Goal: Transaction & Acquisition: Purchase product/service

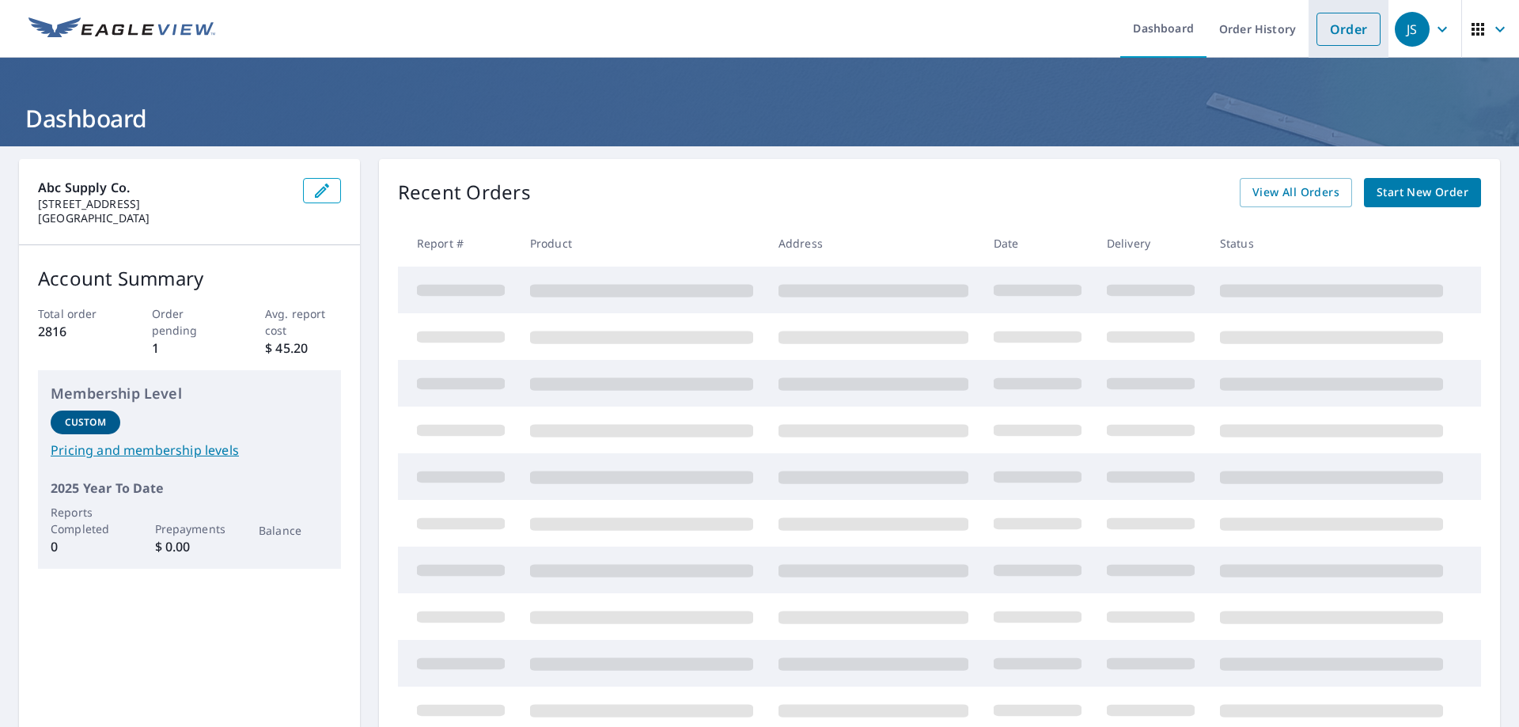
click at [1345, 27] on link "Order" at bounding box center [1349, 29] width 64 height 33
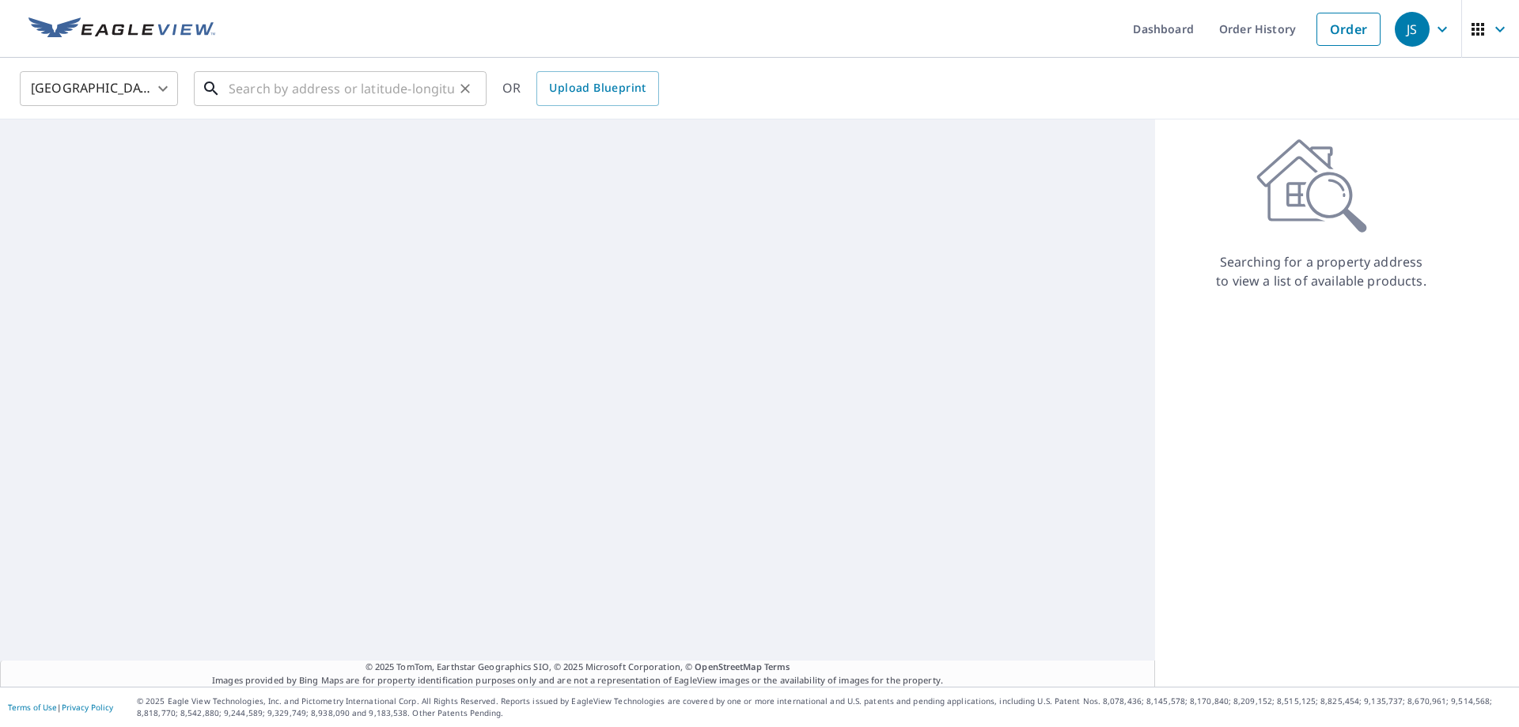
click at [256, 83] on input "text" at bounding box center [342, 88] width 226 height 44
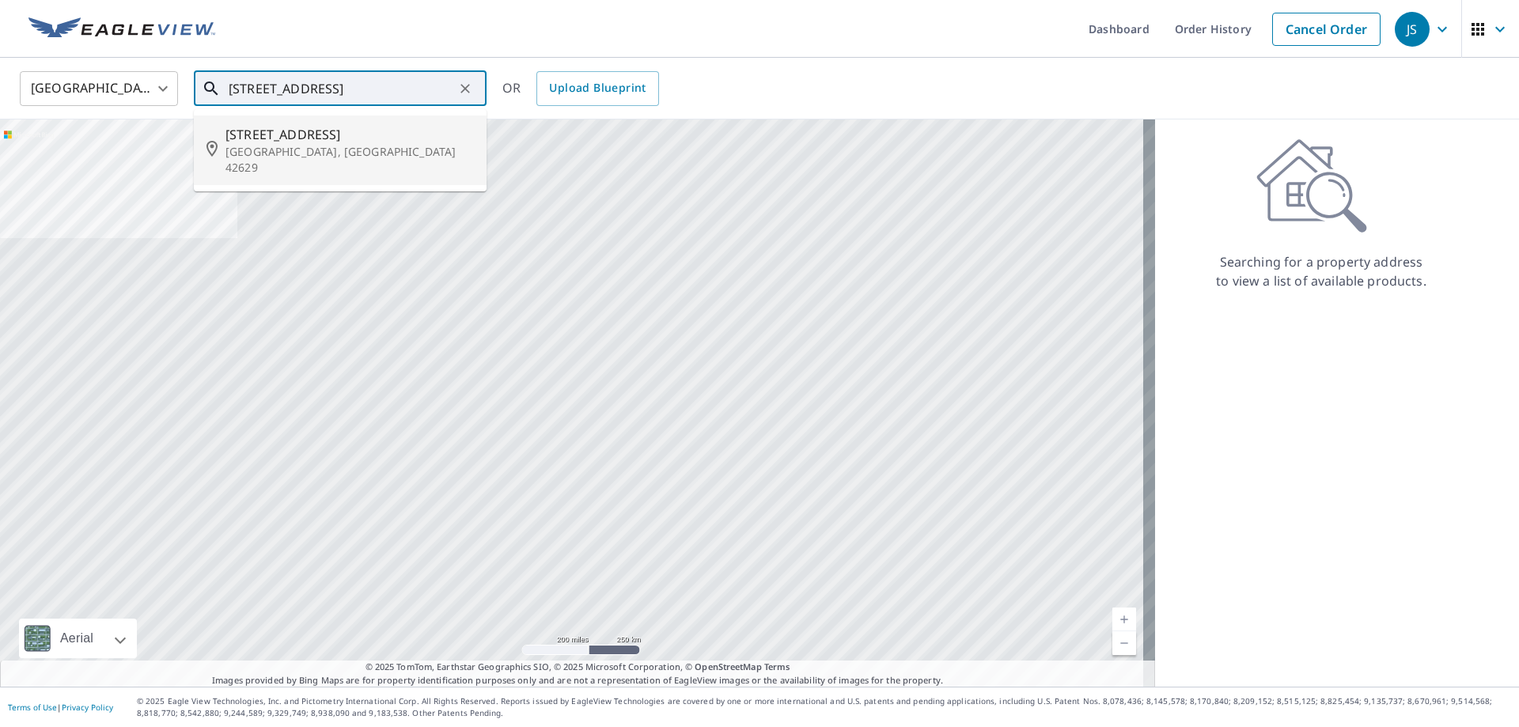
click at [252, 151] on p "[GEOGRAPHIC_DATA], [GEOGRAPHIC_DATA] 42629" at bounding box center [350, 160] width 248 height 32
type input "[STREET_ADDRESS]"
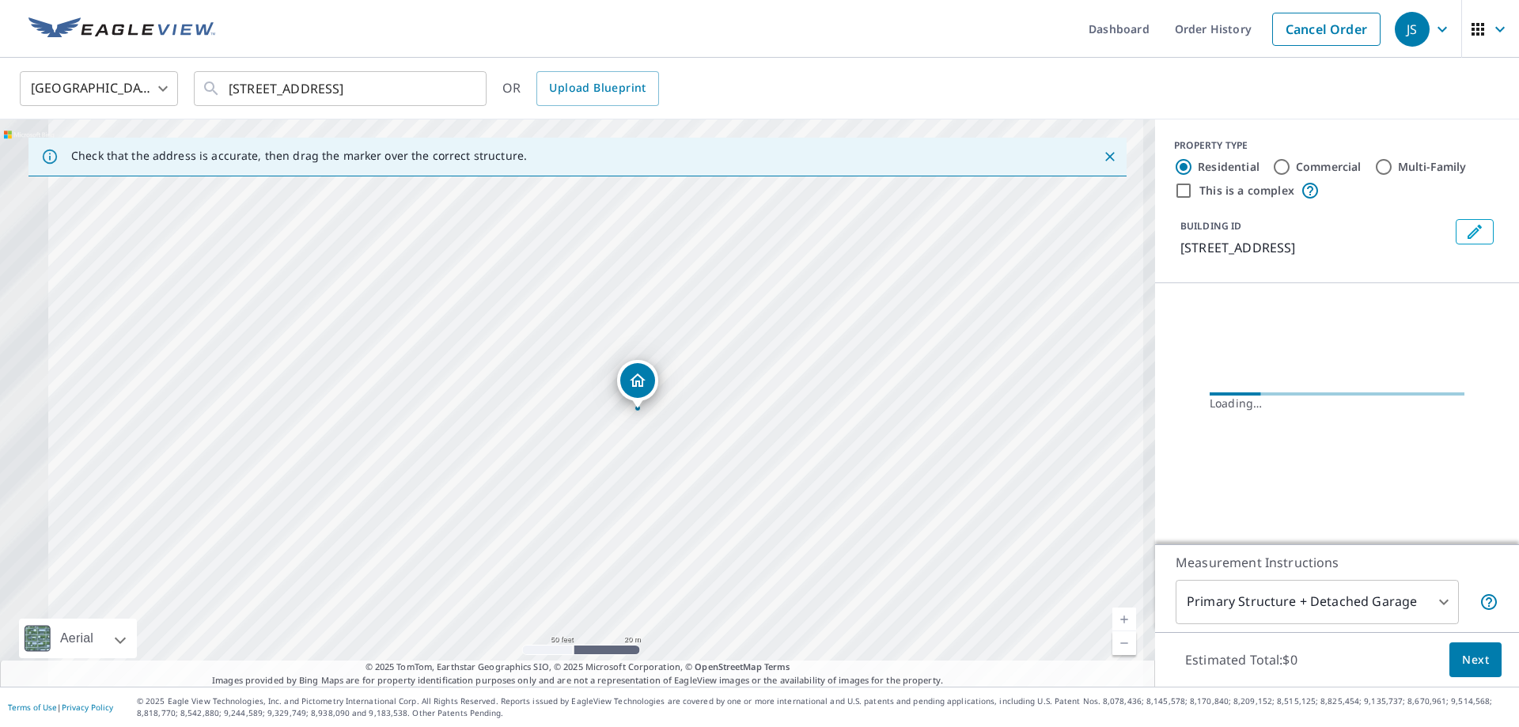
drag, startPoint x: 504, startPoint y: 333, endPoint x: 738, endPoint y: 307, distance: 234.9
click at [738, 307] on div "[STREET_ADDRESS]" at bounding box center [577, 402] width 1155 height 567
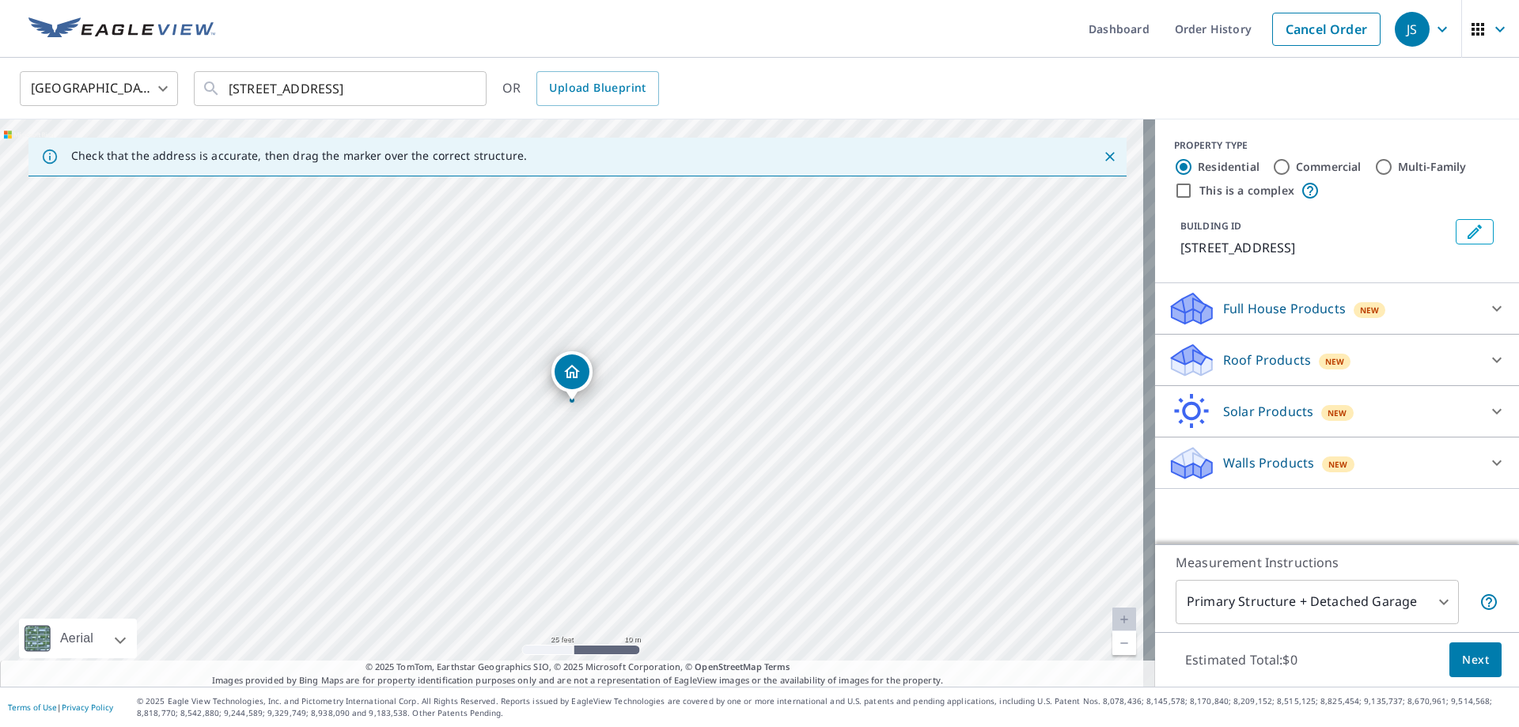
click at [1478, 352] on div at bounding box center [1497, 360] width 38 height 38
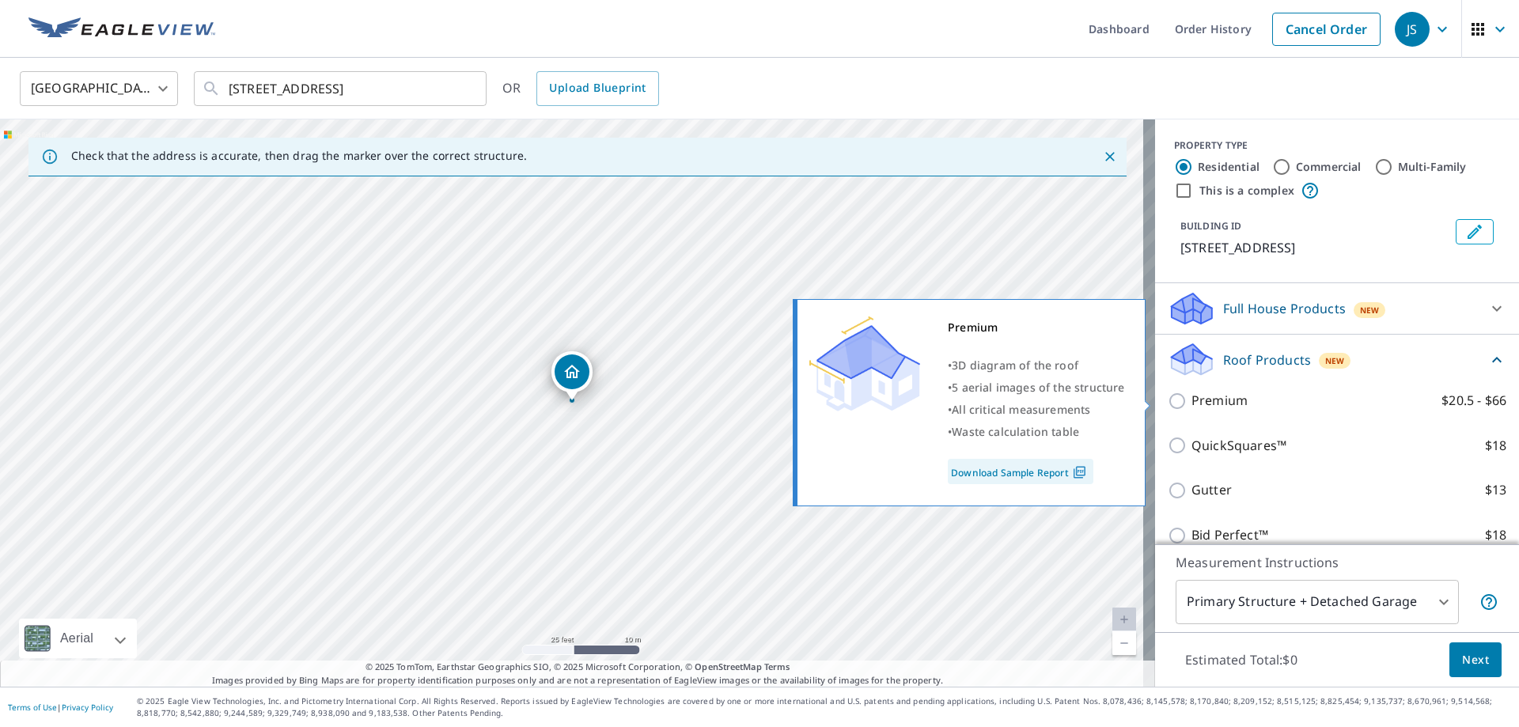
click at [1175, 400] on input "Premium $20.5 - $66" at bounding box center [1180, 401] width 24 height 19
checkbox input "true"
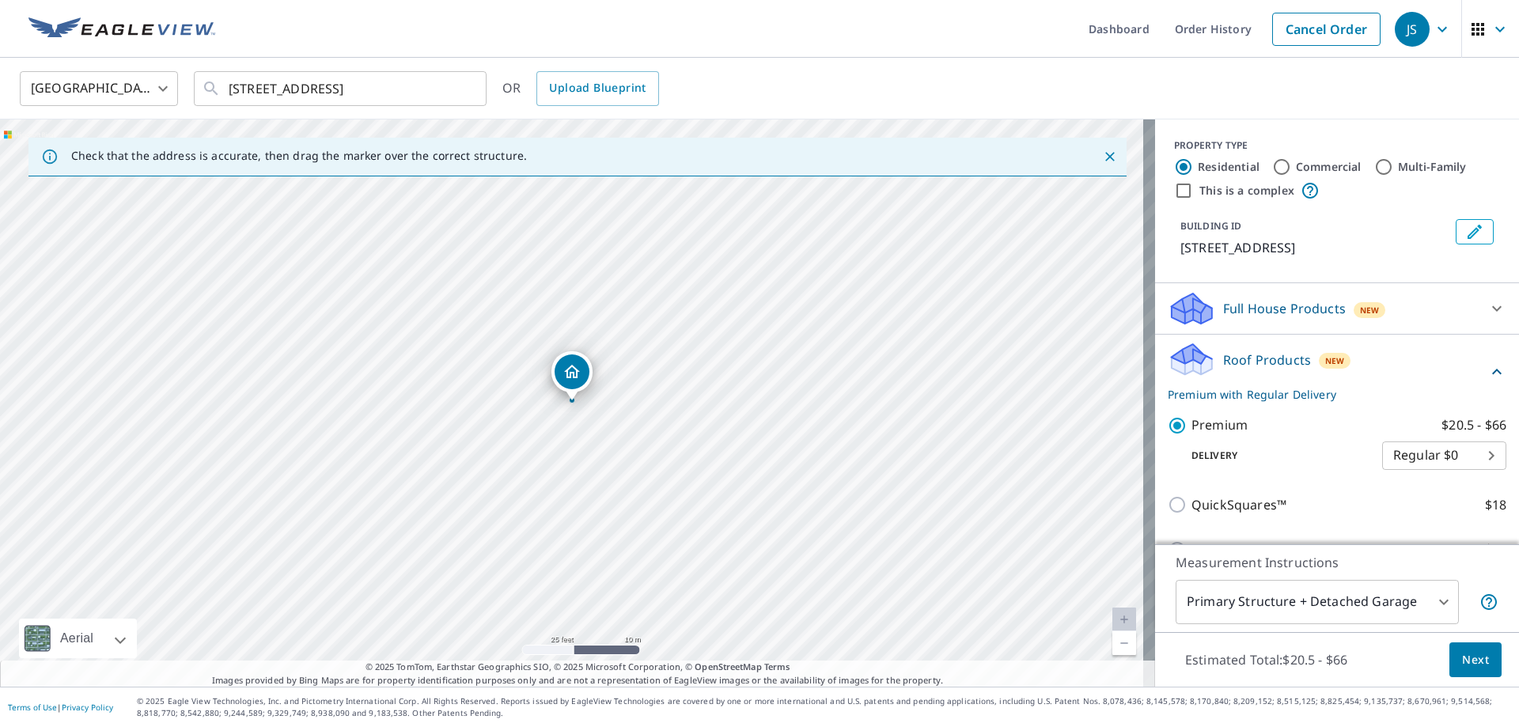
click at [1462, 663] on span "Next" at bounding box center [1475, 661] width 27 height 20
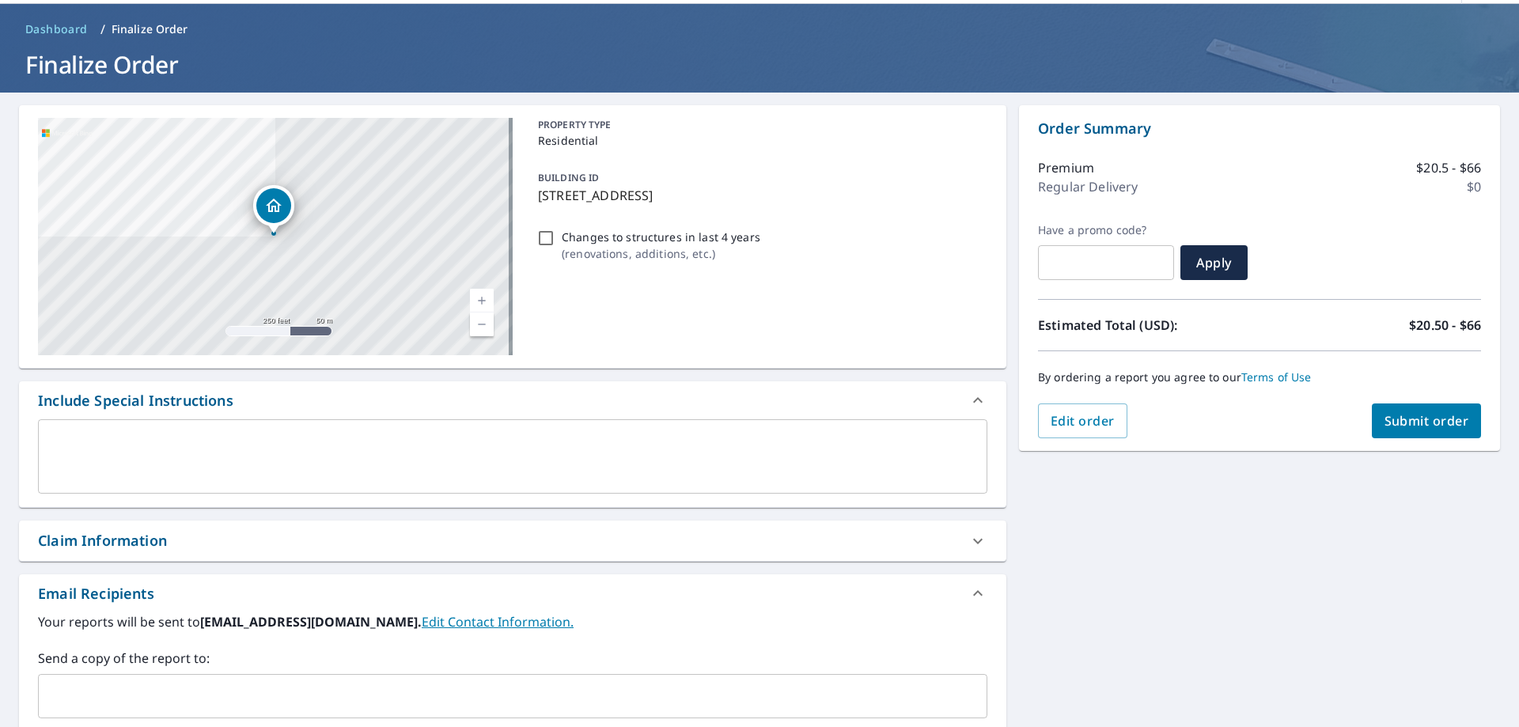
scroll to position [158, 0]
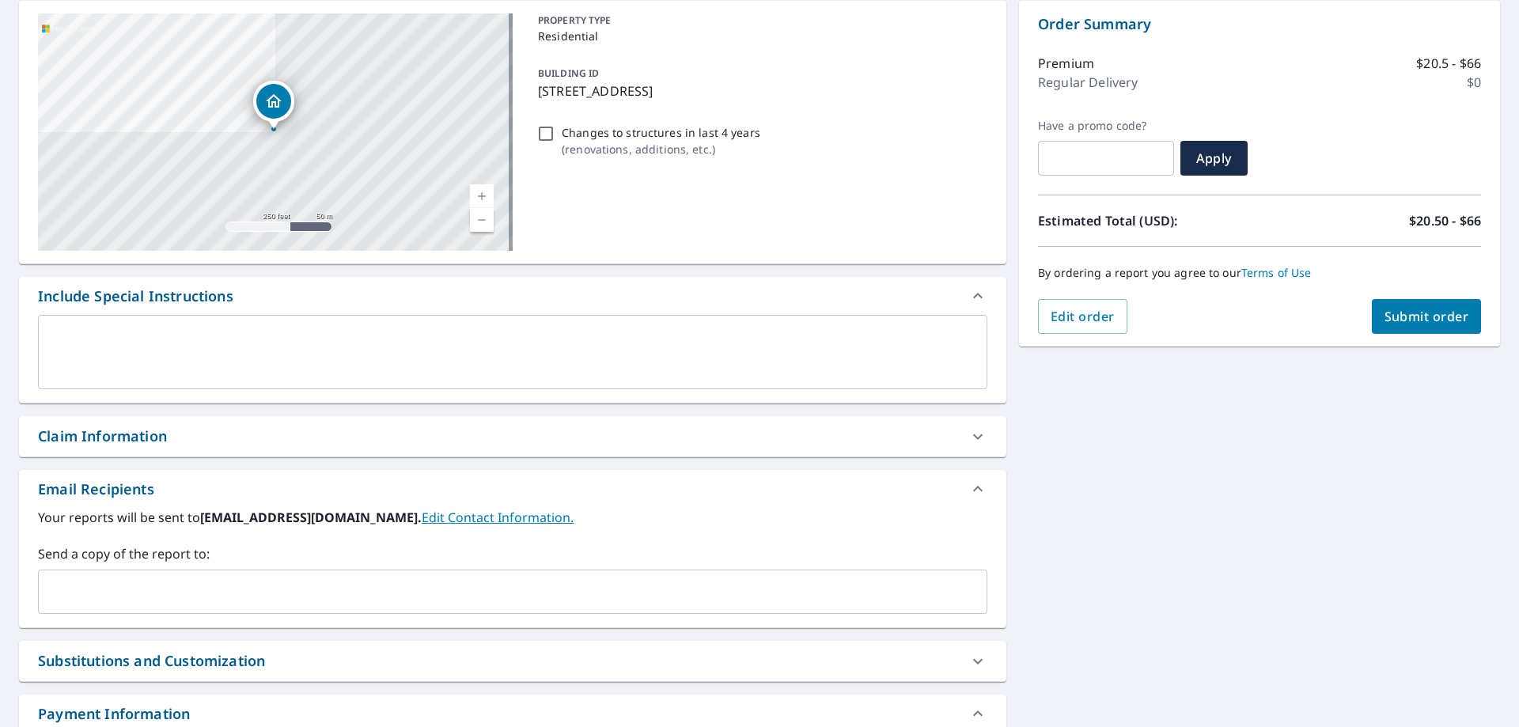
click at [245, 441] on div "Claim Information" at bounding box center [498, 436] width 921 height 21
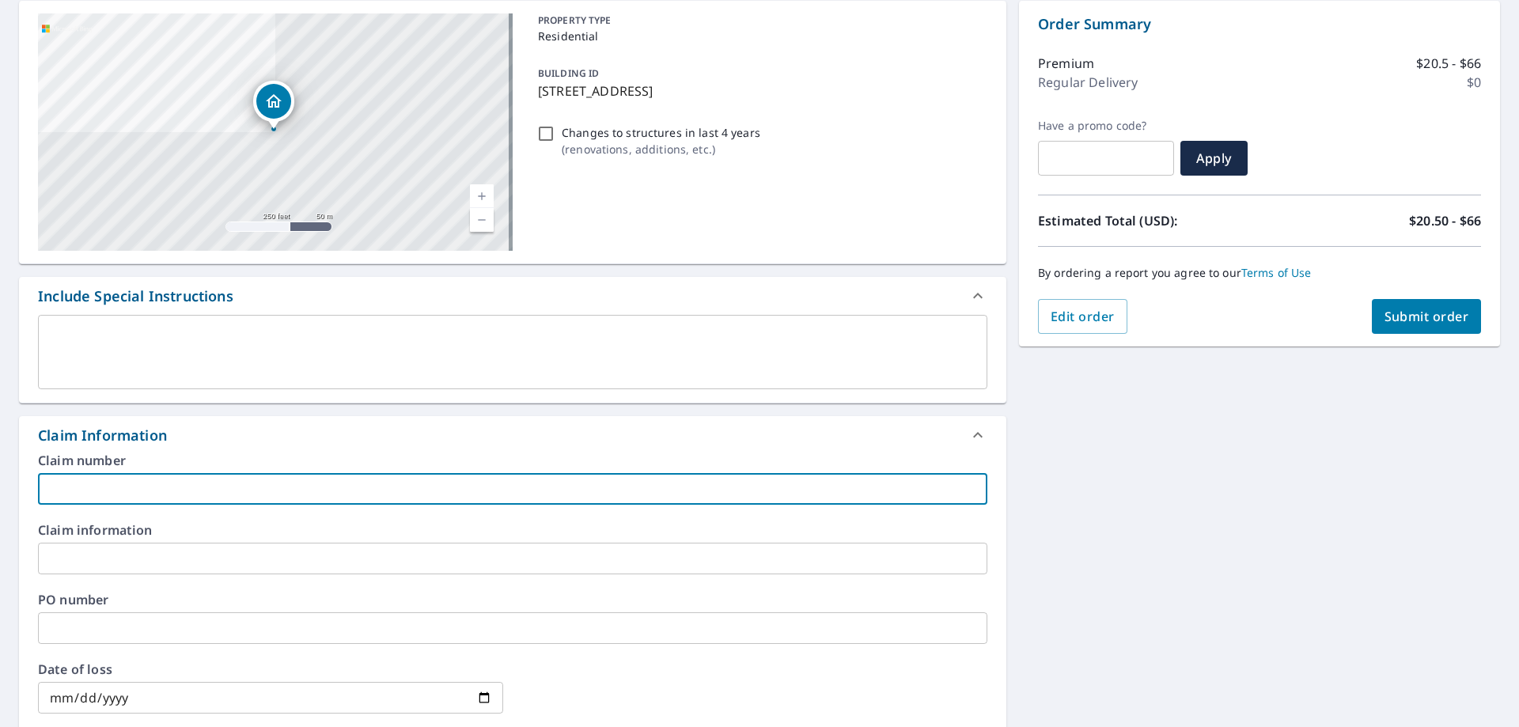
click at [145, 490] on input "text" at bounding box center [513, 489] width 950 height 32
type input "[PERSON_NAME]"
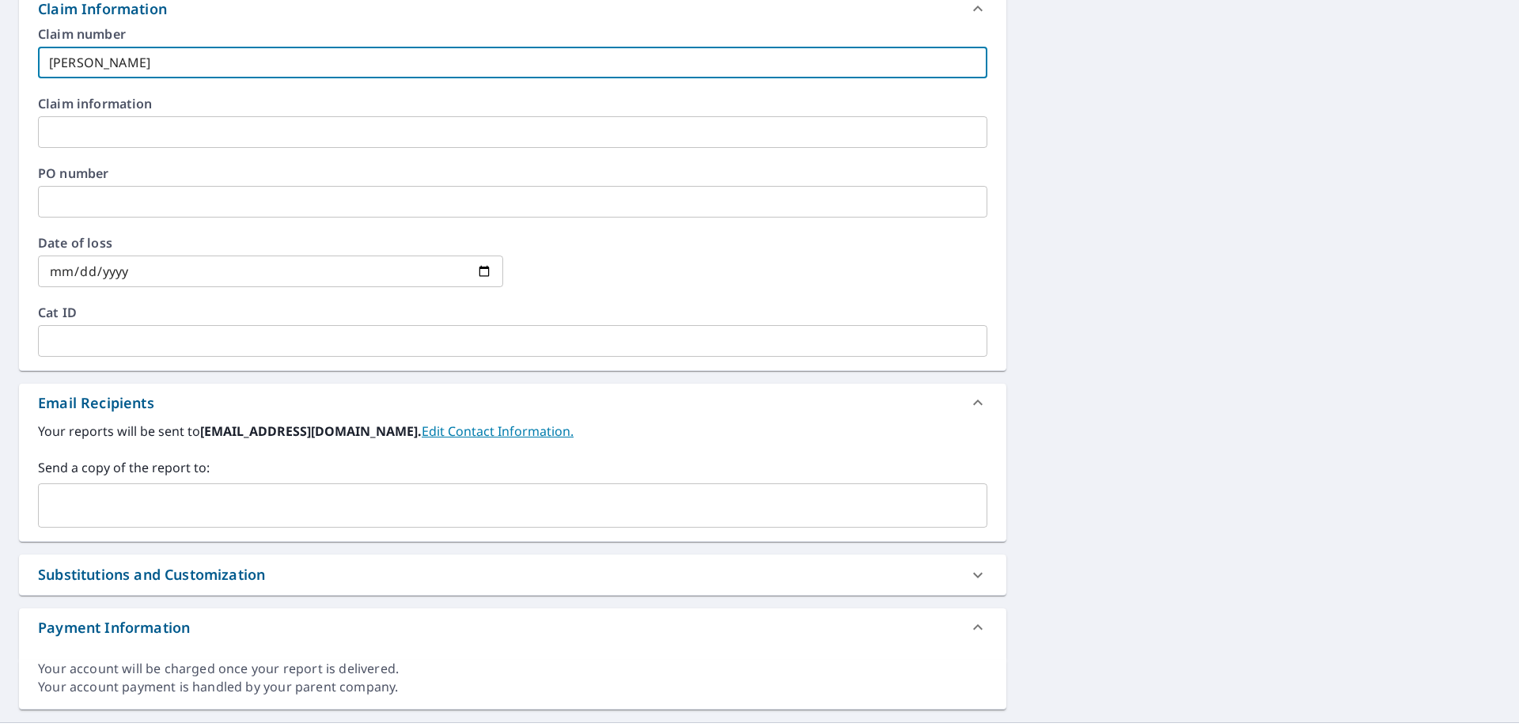
scroll to position [620, 0]
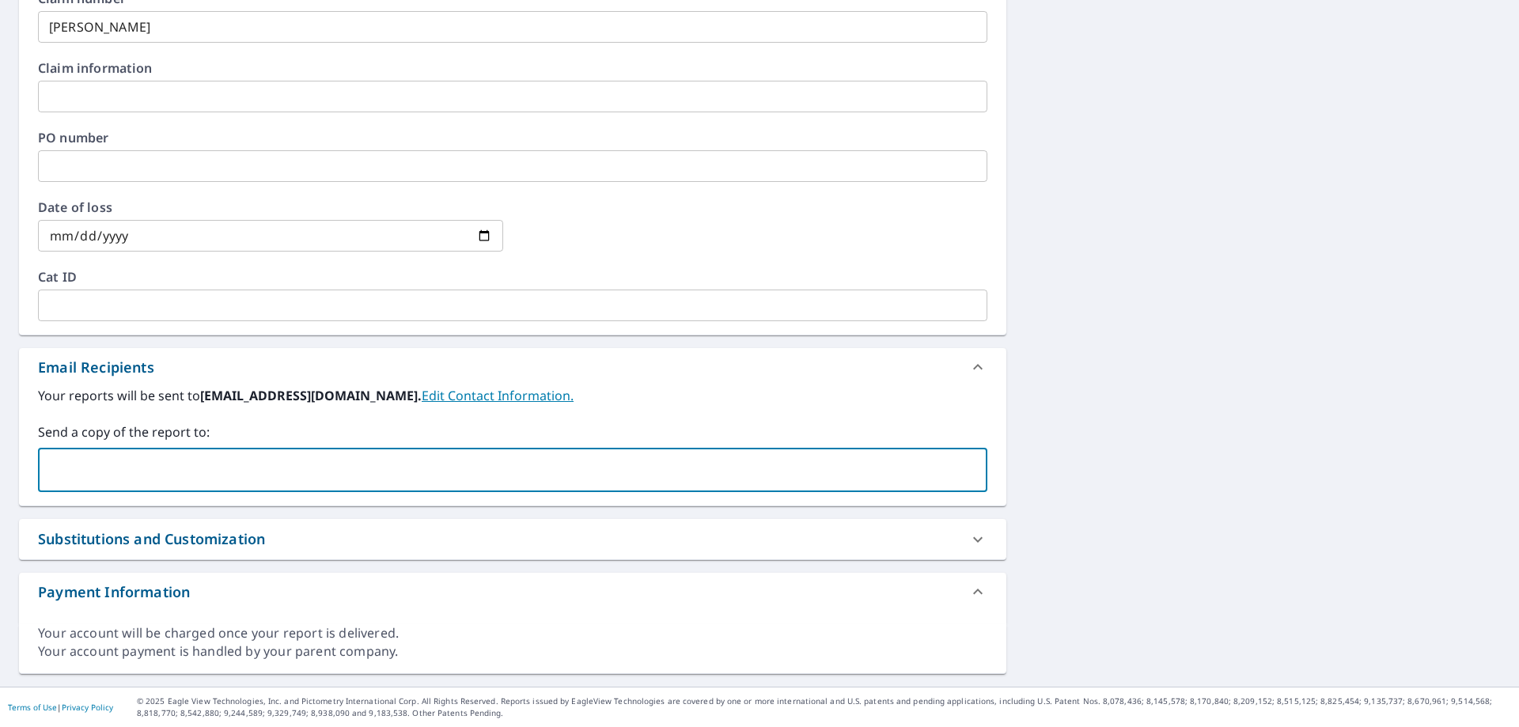
click at [111, 477] on input "text" at bounding box center [501, 470] width 912 height 30
type input "[PERSON_NAME][EMAIL_ADDRESS][PERSON_NAME][DOMAIN_NAME]"
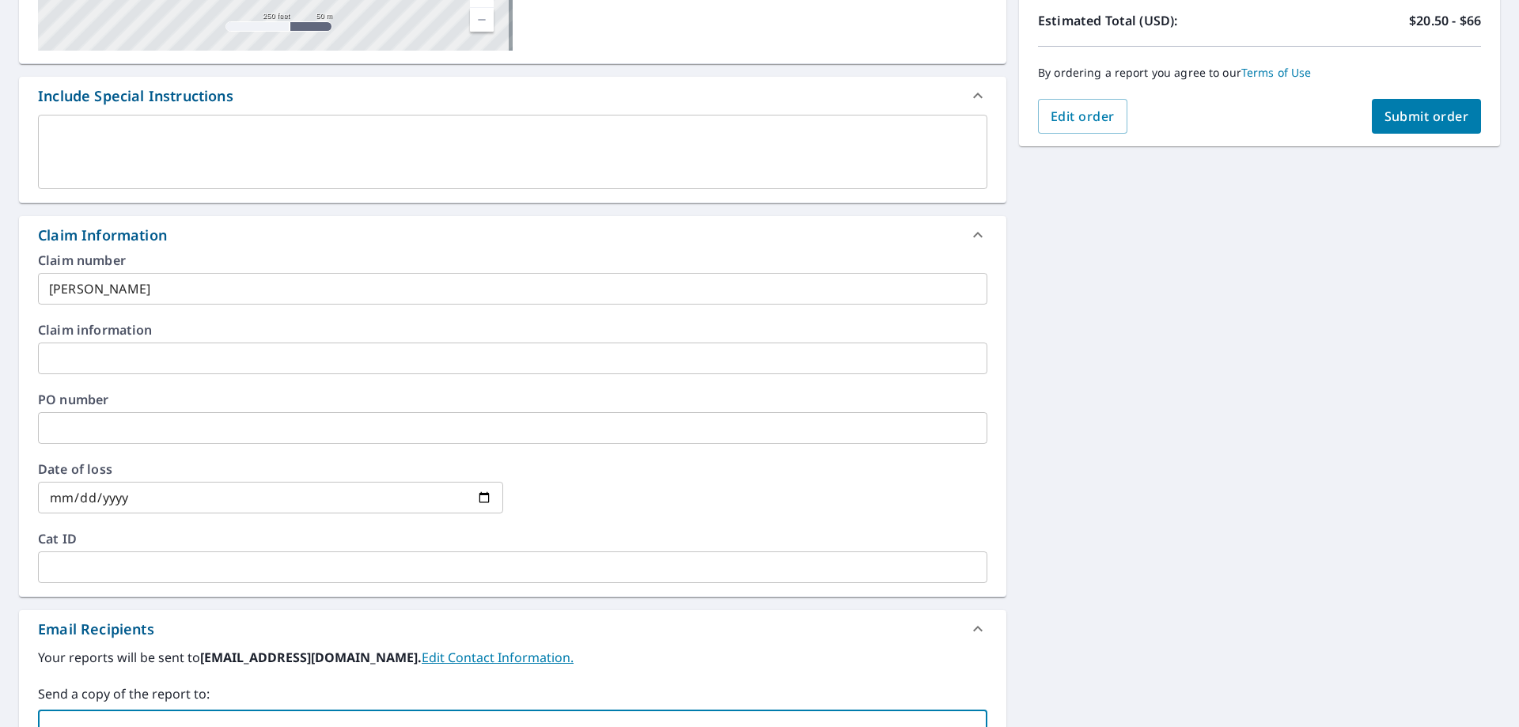
scroll to position [0, 0]
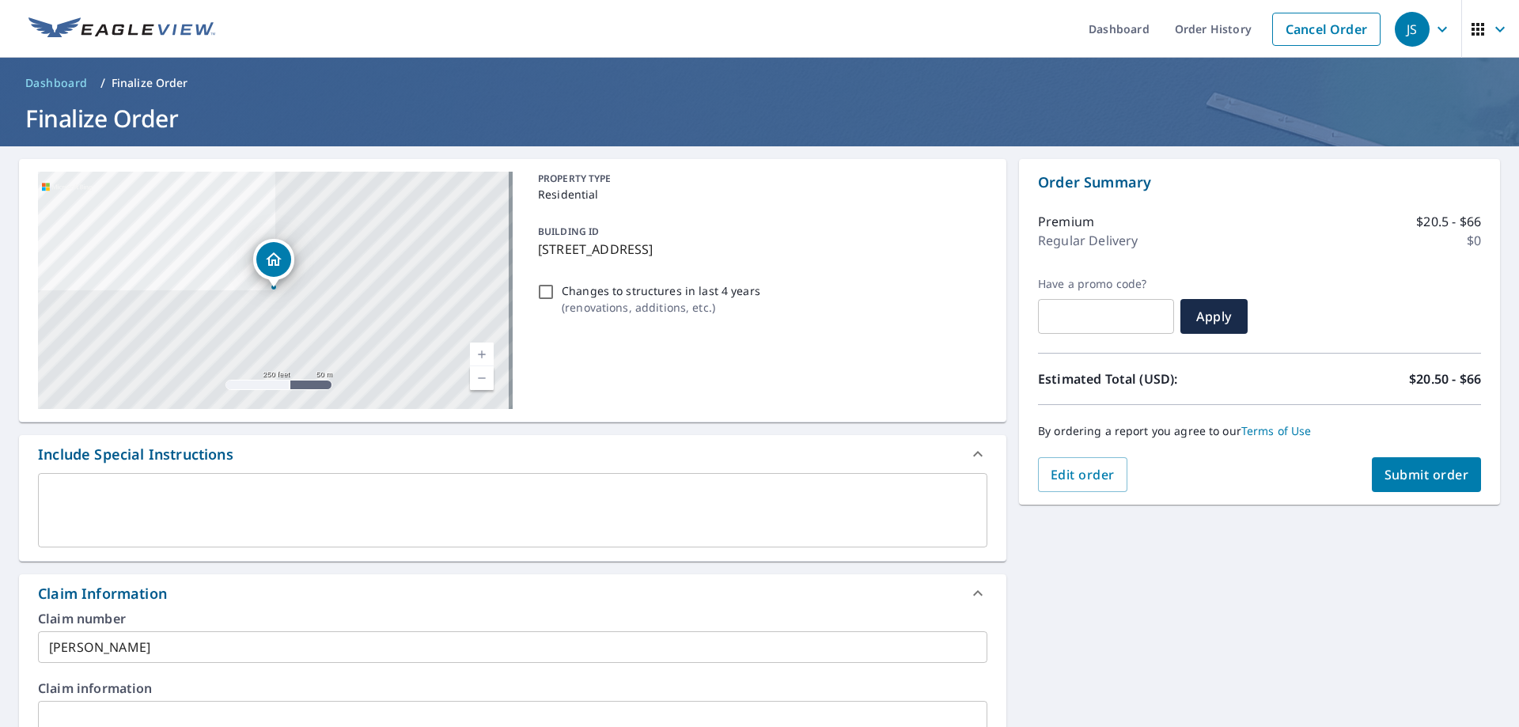
click at [1452, 465] on button "Submit order" at bounding box center [1427, 474] width 110 height 35
